Goal: Contribute content: Contribute content

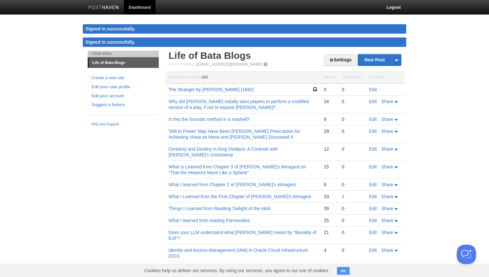
click at [228, 92] on link "The Stranger by [PERSON_NAME] (1942)" at bounding box center [210, 89] width 85 height 5
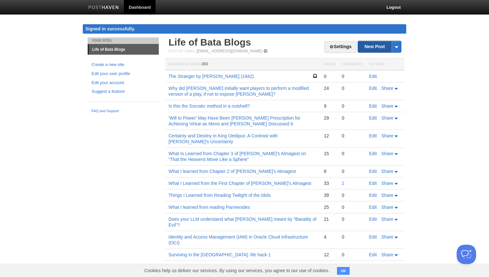
click at [374, 42] on link "New Post" at bounding box center [379, 46] width 43 height 11
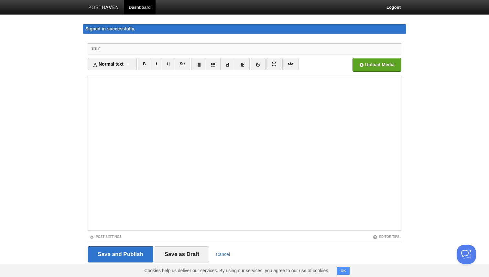
click at [176, 47] on input "Title" at bounding box center [257, 49] width 287 height 10
paste input "our diagnosis for the failure nulls the just and correct truth"
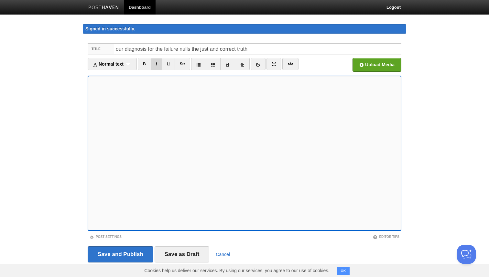
click at [156, 65] on link "I" at bounding box center [156, 64] width 11 height 12
click at [230, 69] on link at bounding box center [227, 64] width 15 height 12
click at [230, 66] on icon at bounding box center [227, 64] width 5 height 5
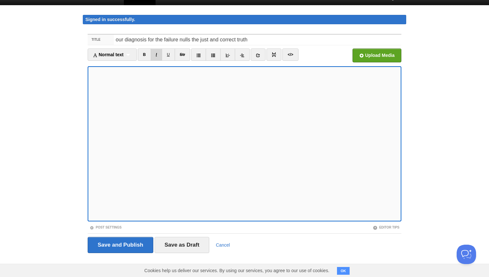
click at [159, 56] on link "I" at bounding box center [156, 54] width 11 height 12
click at [158, 55] on link "I" at bounding box center [156, 54] width 11 height 12
click at [153, 56] on link "I" at bounding box center [156, 54] width 11 height 12
click at [159, 58] on link "I" at bounding box center [156, 54] width 11 height 12
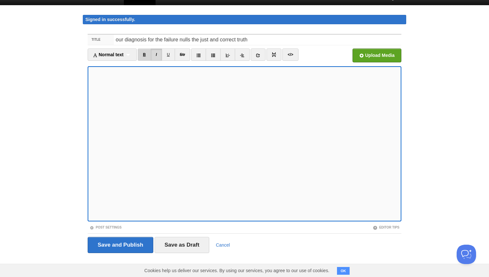
click at [144, 53] on link "B" at bounding box center [144, 54] width 13 height 12
click at [185, 41] on input "our diagnosis for the failure nulls the just and correct truth" at bounding box center [257, 40] width 287 height 10
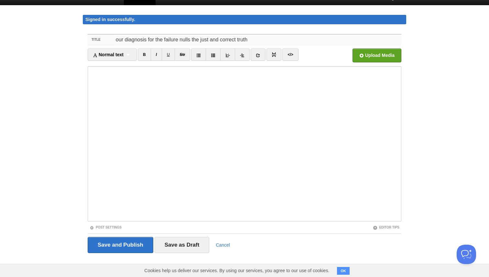
paste input "Let's go into analyzing the character change [PERSON_NAME] went through from Po…"
type input "Let's go into analyzing the character change [PERSON_NAME] went through from Po…"
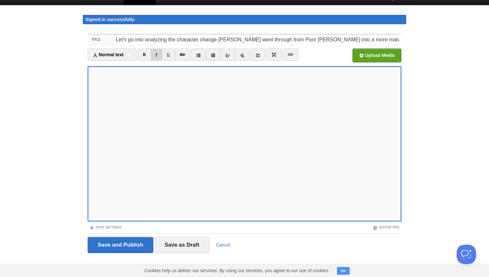
click at [158, 58] on link "I" at bounding box center [156, 54] width 11 height 12
click at [159, 55] on link "I" at bounding box center [156, 54] width 11 height 12
click at [159, 59] on link "I" at bounding box center [156, 54] width 11 height 12
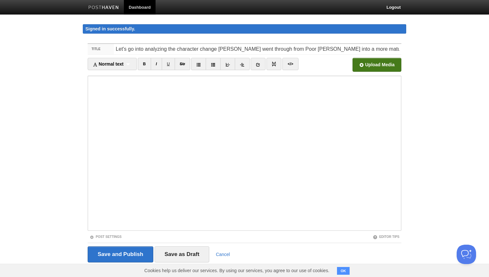
click at [371, 66] on input "file" at bounding box center [181, 66] width 489 height 33
click at [368, 65] on input "file" at bounding box center [181, 66] width 489 height 33
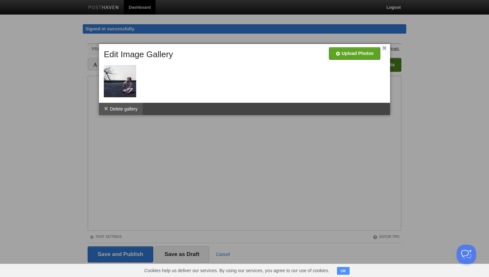
click at [119, 107] on li "Delete gallery" at bounding box center [121, 109] width 44 height 12
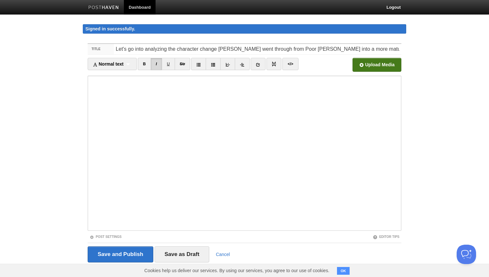
click at [380, 66] on input "file" at bounding box center [181, 66] width 489 height 33
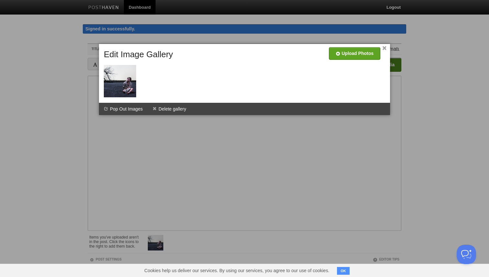
click at [65, 114] on div at bounding box center [244, 138] width 489 height 277
click at [158, 146] on div at bounding box center [244, 138] width 489 height 277
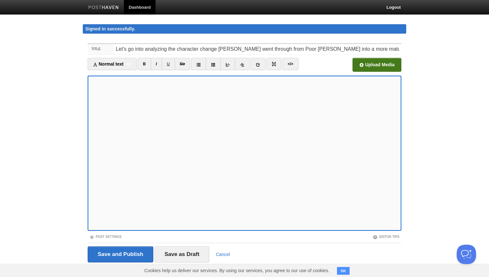
scroll to position [9, 0]
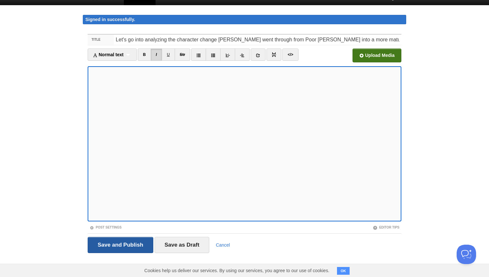
click at [112, 246] on input "Save and Publish" at bounding box center [121, 245] width 66 height 16
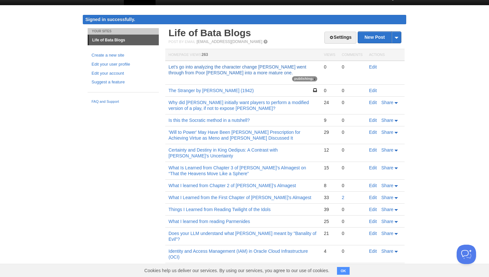
click at [236, 65] on link "Let's go into analyzing the character change [PERSON_NAME] went through from Po…" at bounding box center [237, 69] width 138 height 11
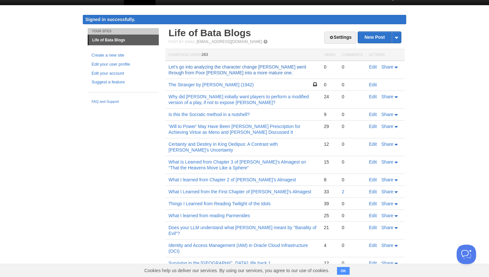
click at [261, 67] on link "Let's go into analyzing the character change [PERSON_NAME] went through from Po…" at bounding box center [237, 69] width 138 height 11
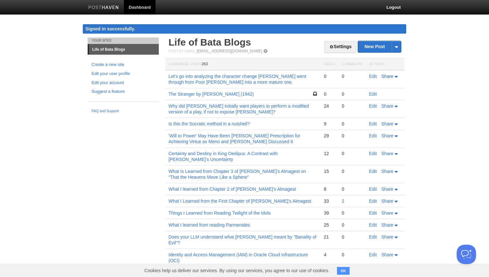
click at [392, 75] on span "Share" at bounding box center [387, 76] width 12 height 5
click at [381, 116] on span "LinkedIn" at bounding box center [375, 115] width 18 height 5
click at [381, 98] on link "Twitter" at bounding box center [378, 95] width 42 height 9
click at [246, 79] on td "Let's go into analyzing the character change [PERSON_NAME] went through from Po…" at bounding box center [242, 79] width 155 height 18
click at [239, 77] on link "Let's go into analyzing the character change [PERSON_NAME] went through from Po…" at bounding box center [237, 79] width 138 height 11
